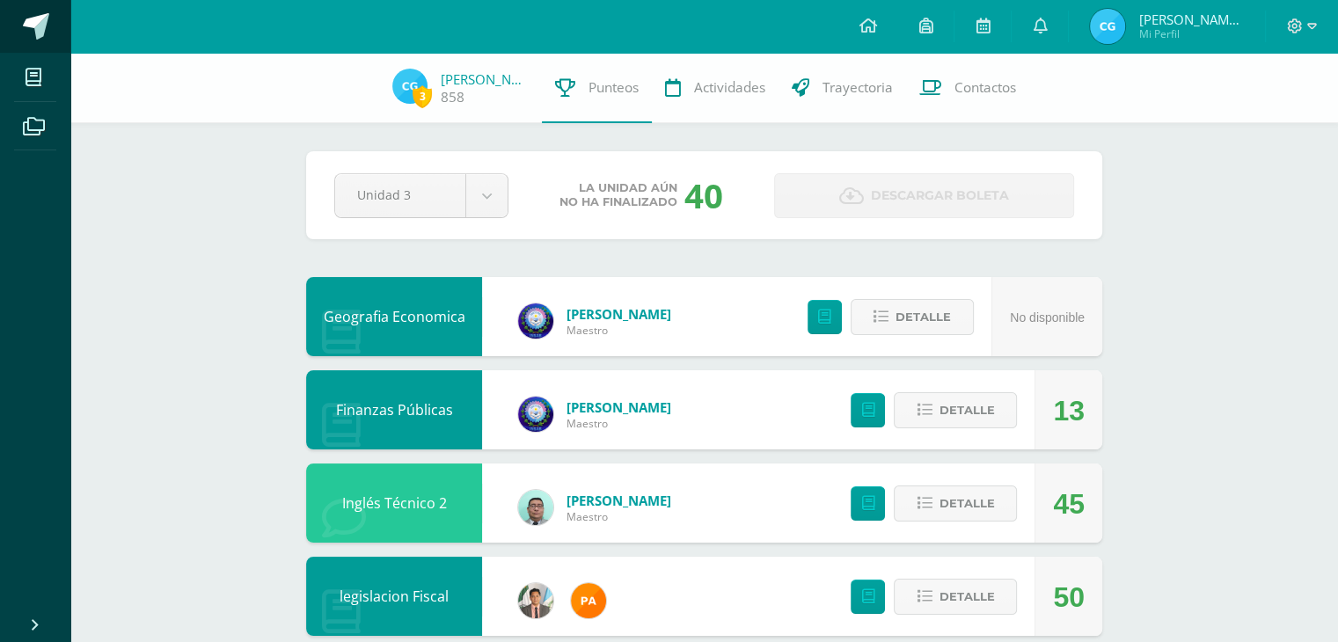
click at [18, 19] on link at bounding box center [35, 26] width 70 height 53
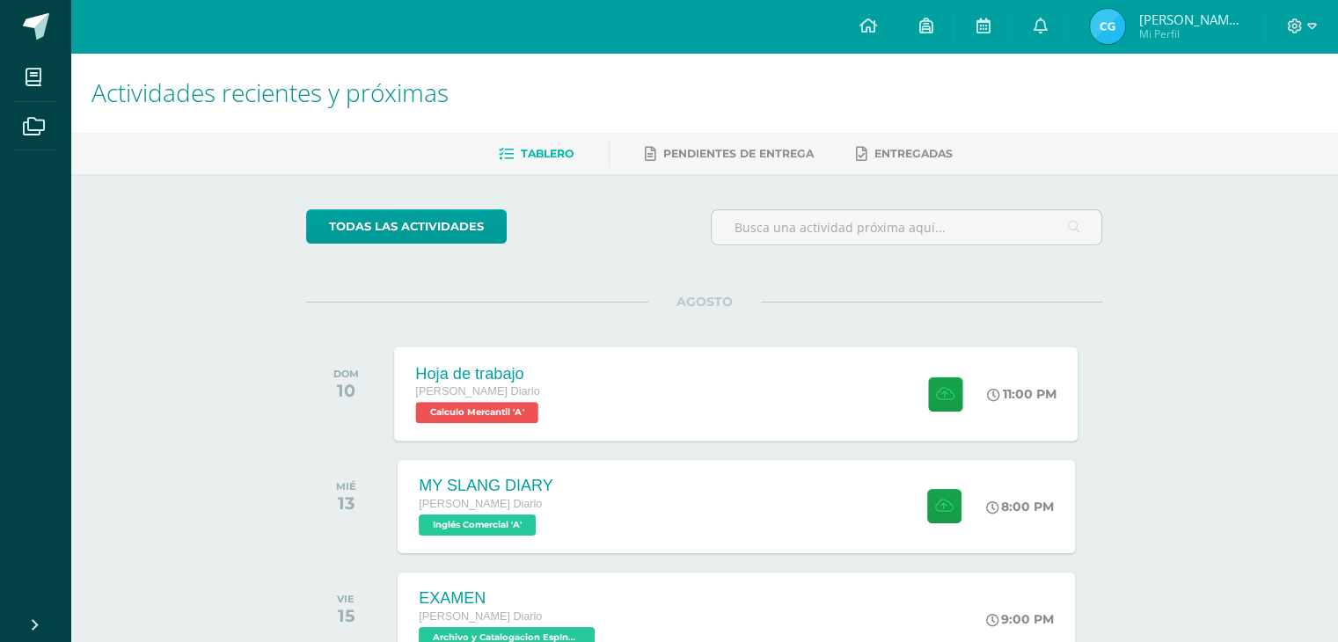
click at [713, 384] on div "Hoja de trabajo [PERSON_NAME] Diario Calculo Mercantil 'A' 11:00 PM Hoja de tra…" at bounding box center [736, 394] width 683 height 94
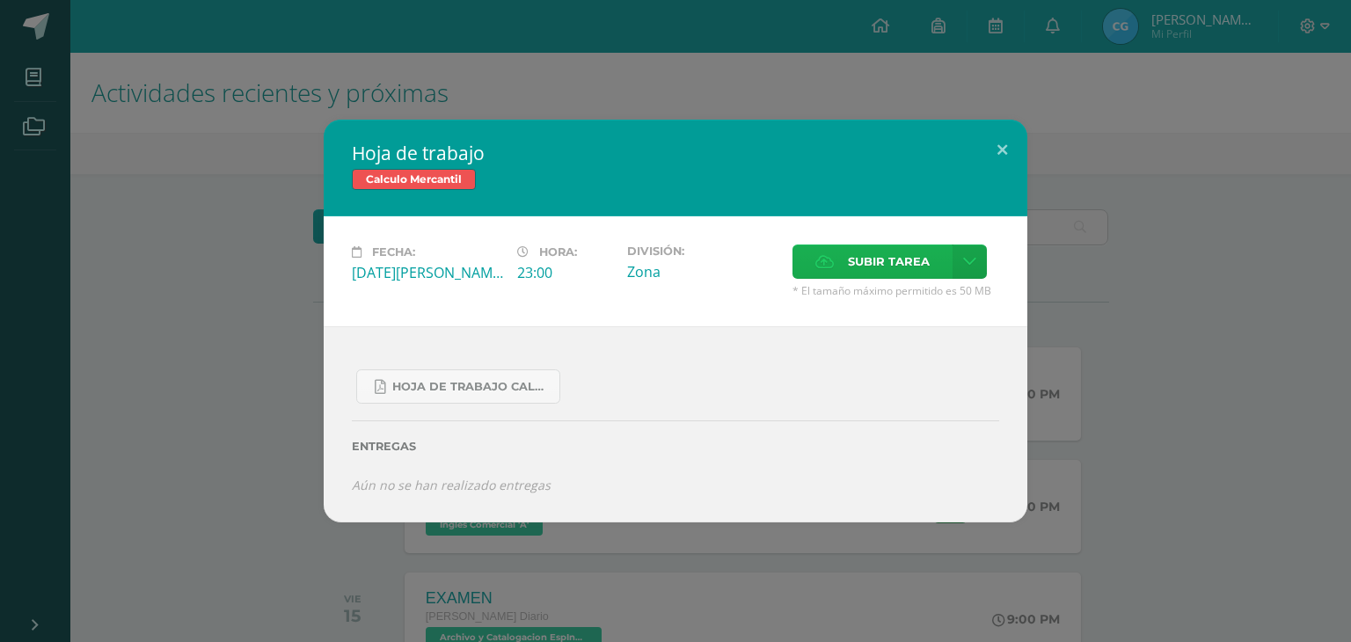
click at [820, 259] on icon at bounding box center [824, 261] width 18 height 11
click at [0, 0] on input "Subir tarea" at bounding box center [0, 0] width 0 height 0
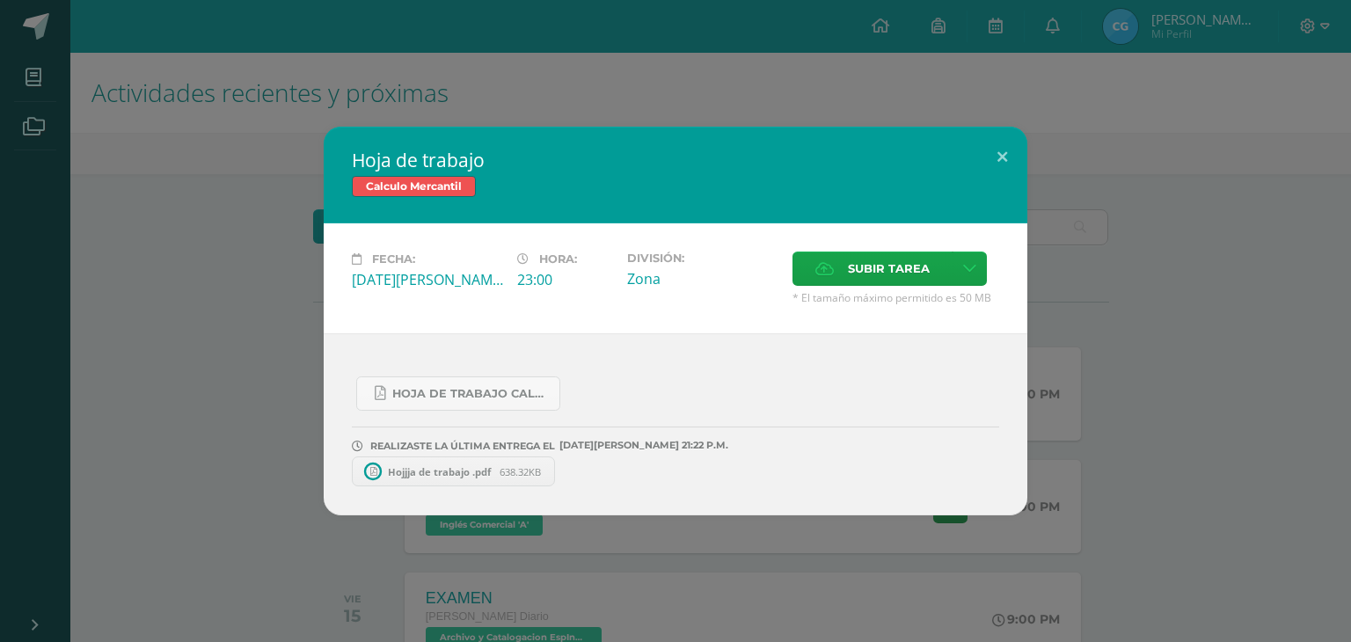
click at [1312, 0] on div at bounding box center [675, 0] width 1351 height 0
click at [1324, 0] on div at bounding box center [675, 0] width 1351 height 0
click at [1000, 152] on button at bounding box center [1002, 157] width 50 height 60
